Goal: Information Seeking & Learning: Learn about a topic

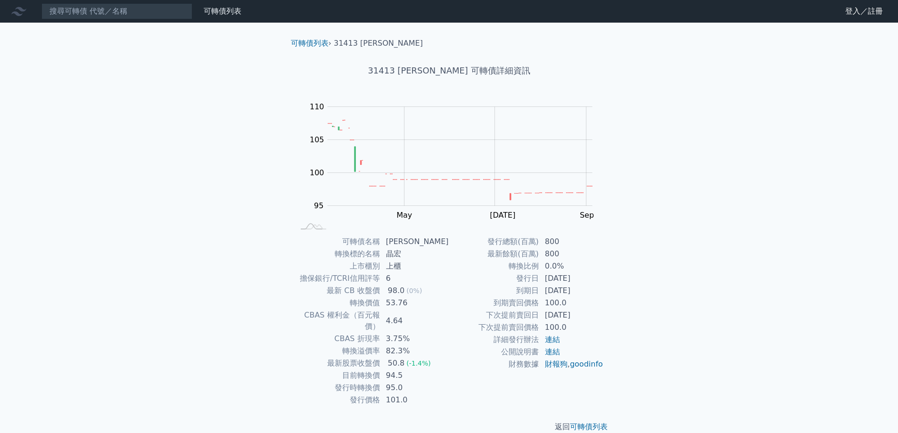
drag, startPoint x: 518, startPoint y: 291, endPoint x: 602, endPoint y: 291, distance: 83.9
click at [602, 291] on tr "到期日 [DATE]" at bounding box center [526, 291] width 155 height 12
drag, startPoint x: 337, startPoint y: 292, endPoint x: 431, endPoint y: 293, distance: 94.3
click at [431, 293] on tr "最新 CB 收盤價 98.0 (0%)" at bounding box center [372, 291] width 155 height 12
